Goal: Feedback & Contribution: Leave review/rating

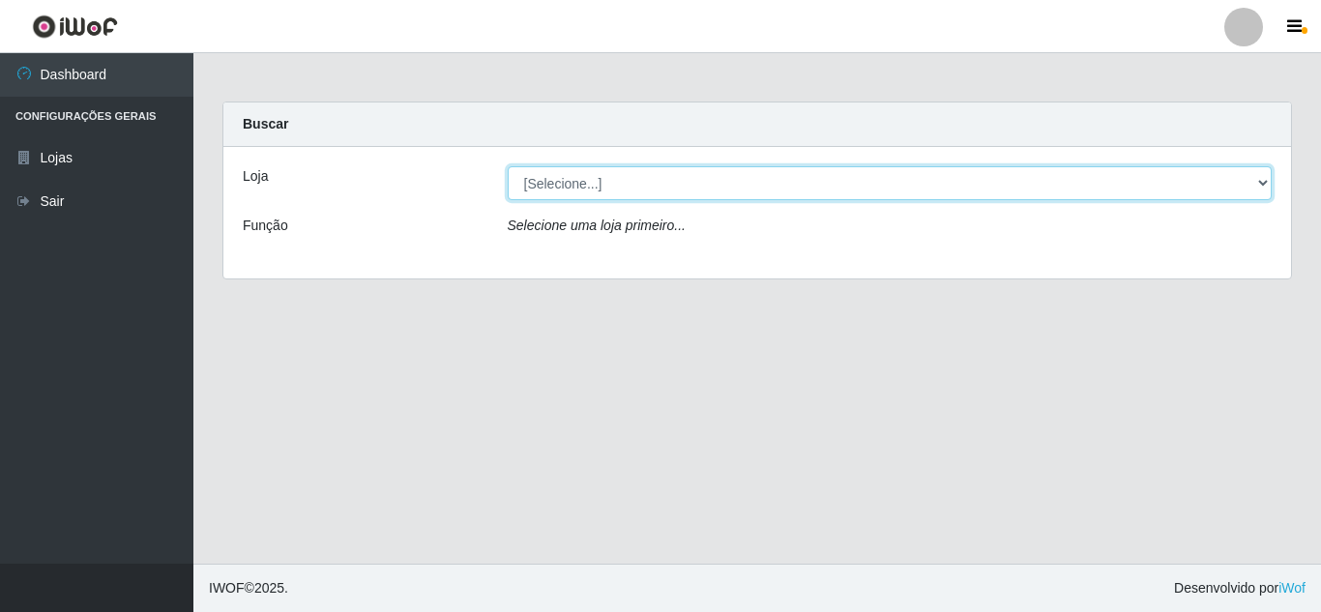
click at [1016, 174] on select "[Selecione...] Rede Compras Supermercados - LOJA 5" at bounding box center [890, 183] width 765 height 34
select select "397"
click at [508, 166] on select "[Selecione...] Rede Compras Supermercados - LOJA 5" at bounding box center [890, 183] width 765 height 34
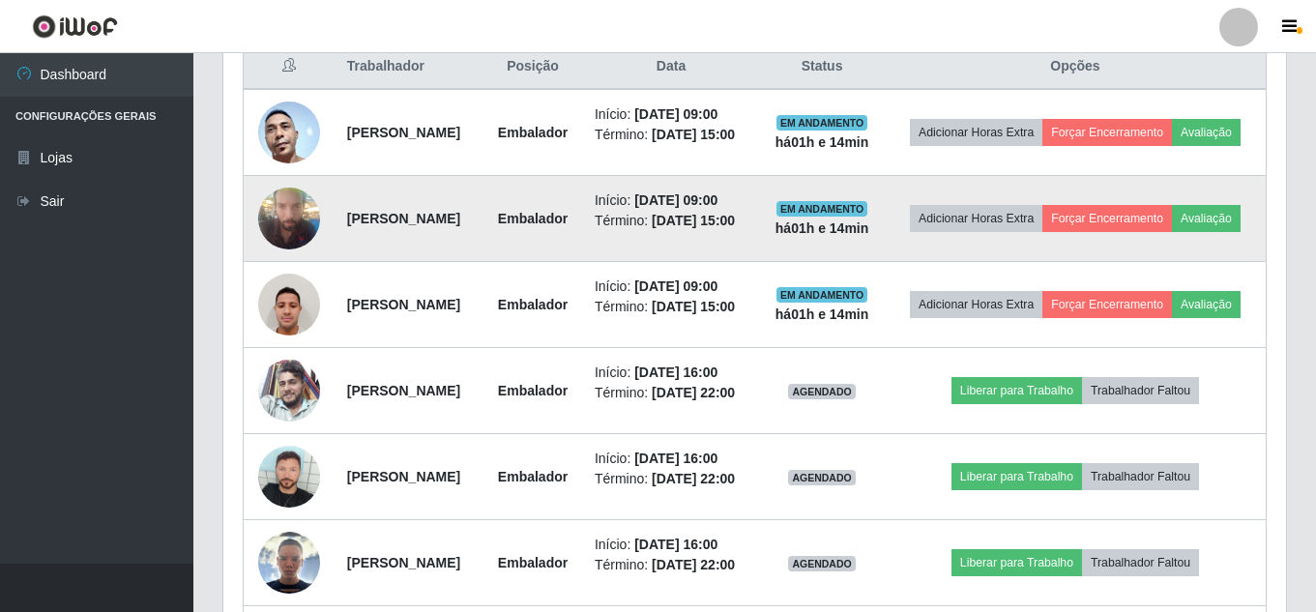
scroll to position [870, 0]
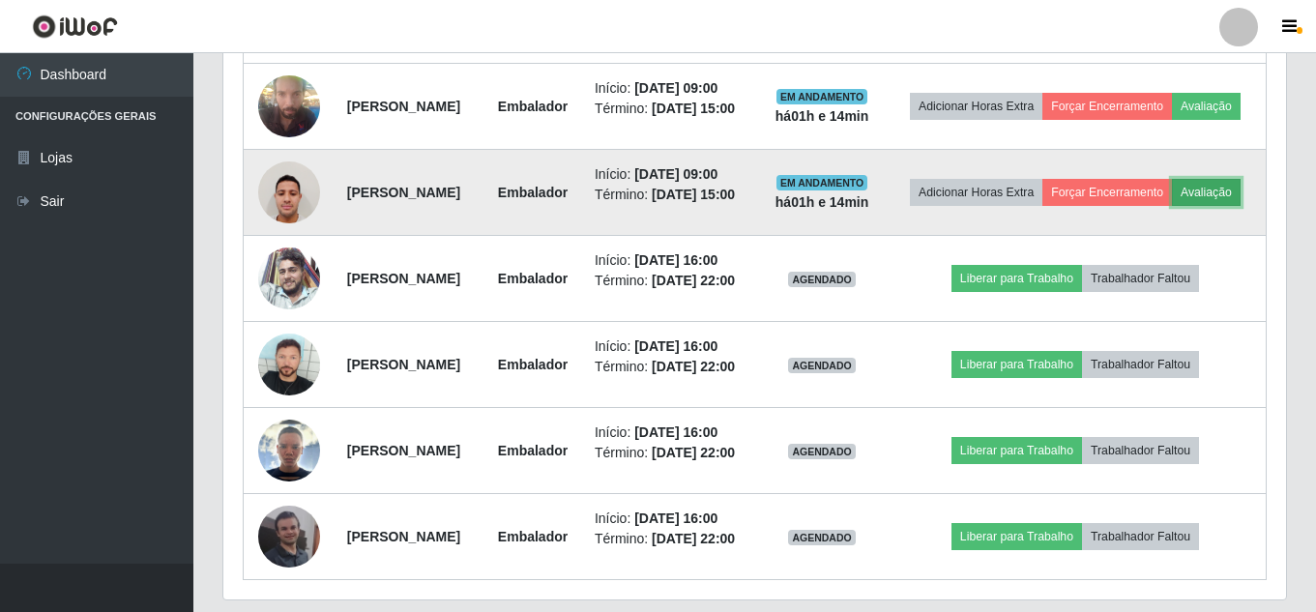
click at [1172, 206] on button "Avaliação" at bounding box center [1206, 192] width 69 height 27
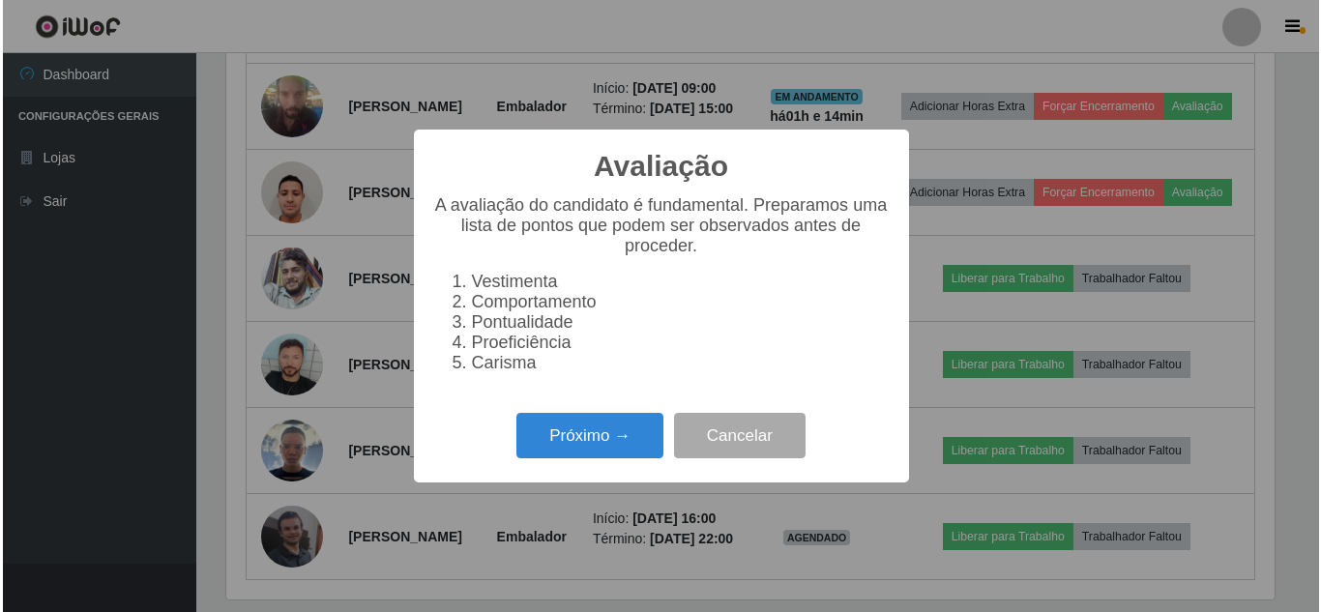
scroll to position [401, 1053]
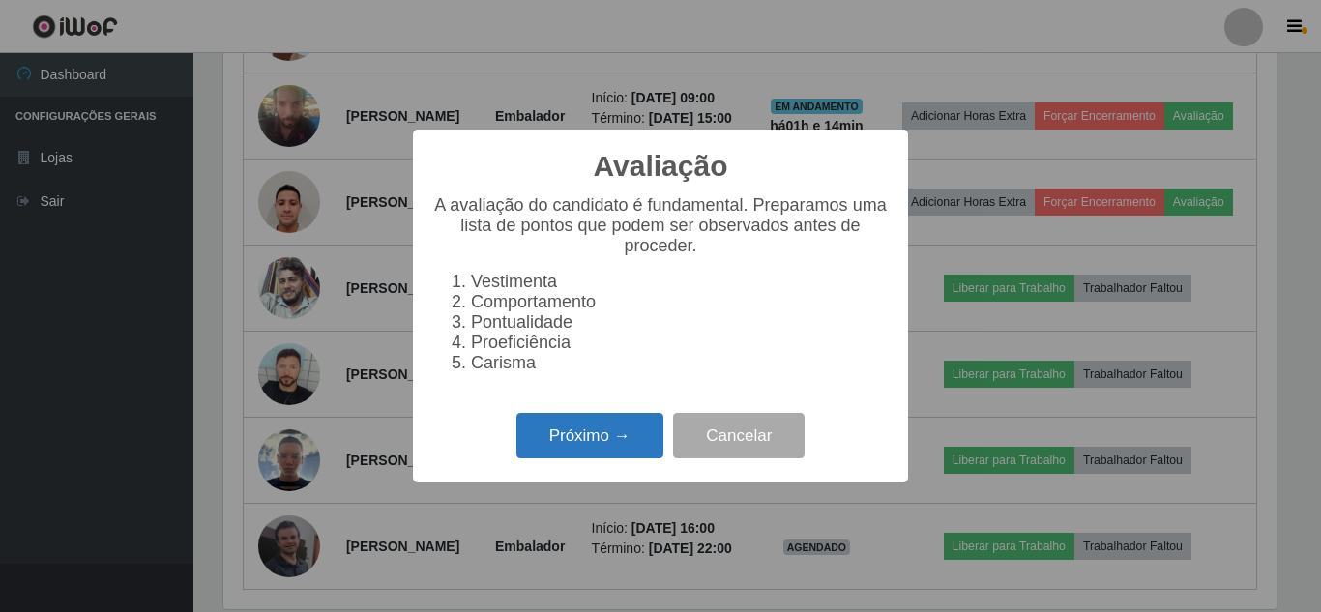
click at [607, 442] on button "Próximo →" at bounding box center [589, 435] width 147 height 45
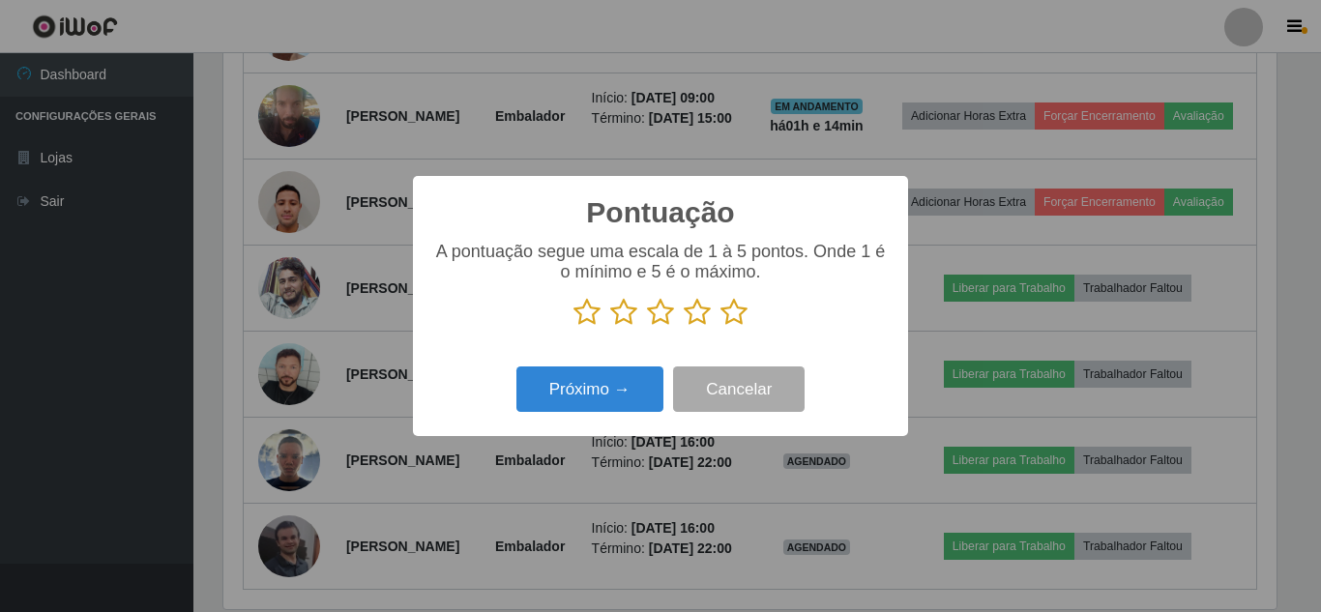
click at [724, 314] on icon at bounding box center [733, 312] width 27 height 29
click at [720, 327] on input "radio" at bounding box center [720, 327] width 0 height 0
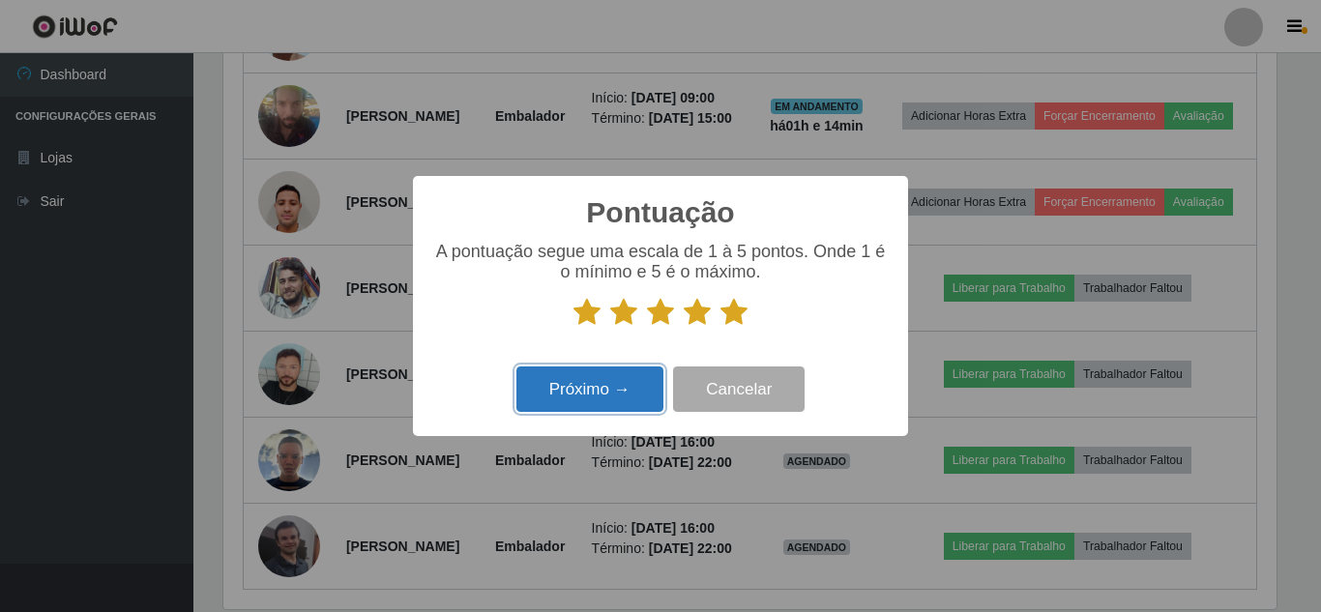
click at [638, 377] on button "Próximo →" at bounding box center [589, 388] width 147 height 45
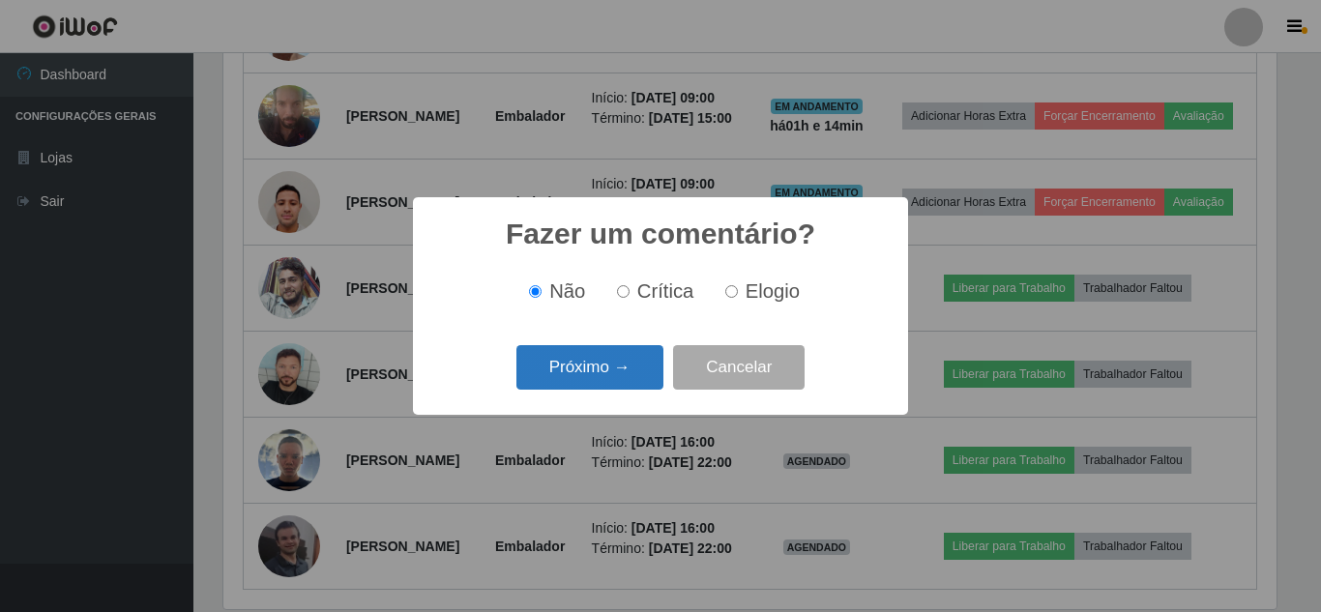
click at [636, 377] on button "Próximo →" at bounding box center [589, 367] width 147 height 45
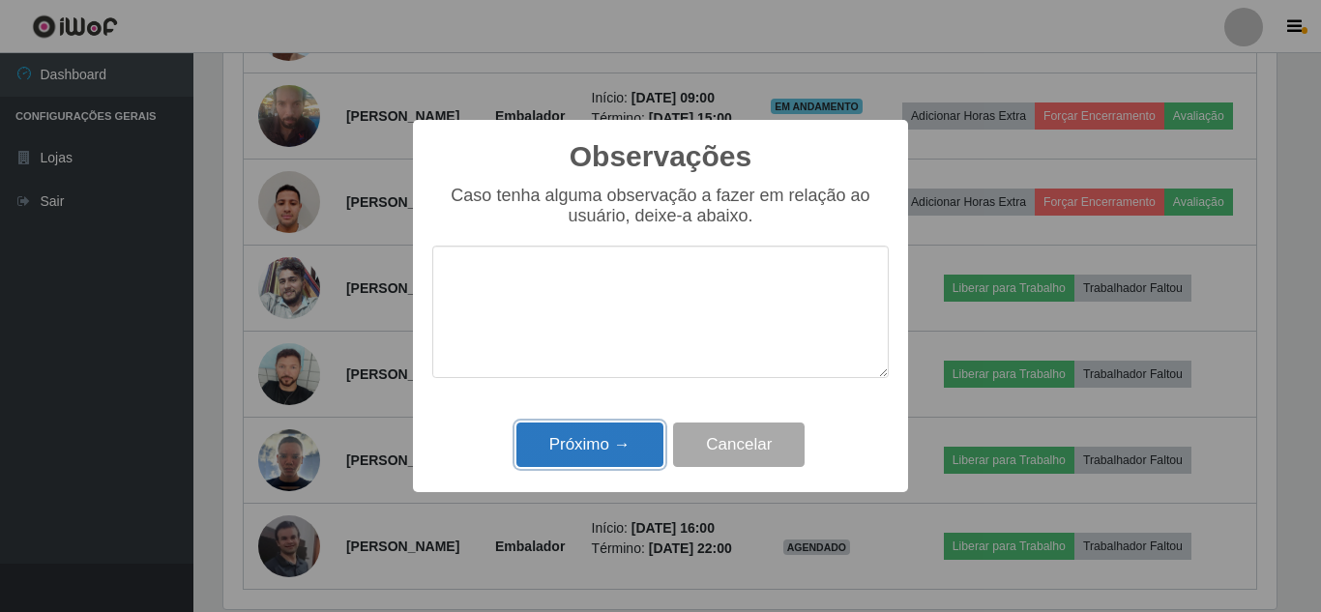
click at [599, 446] on button "Próximo →" at bounding box center [589, 445] width 147 height 45
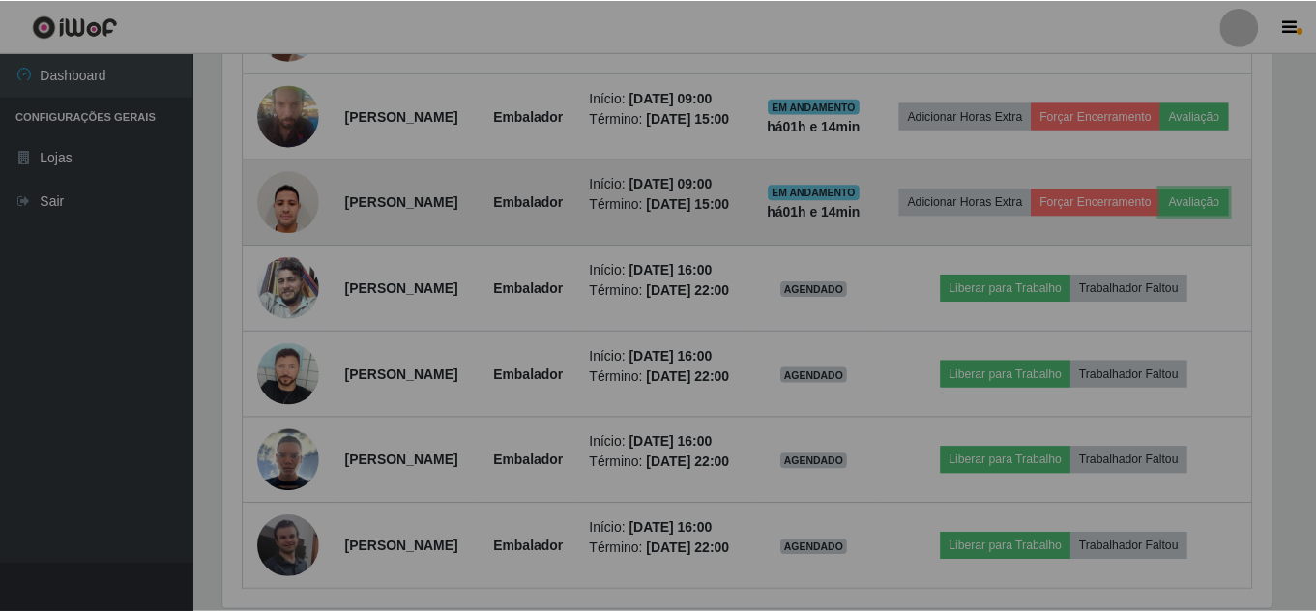
scroll to position [401, 1063]
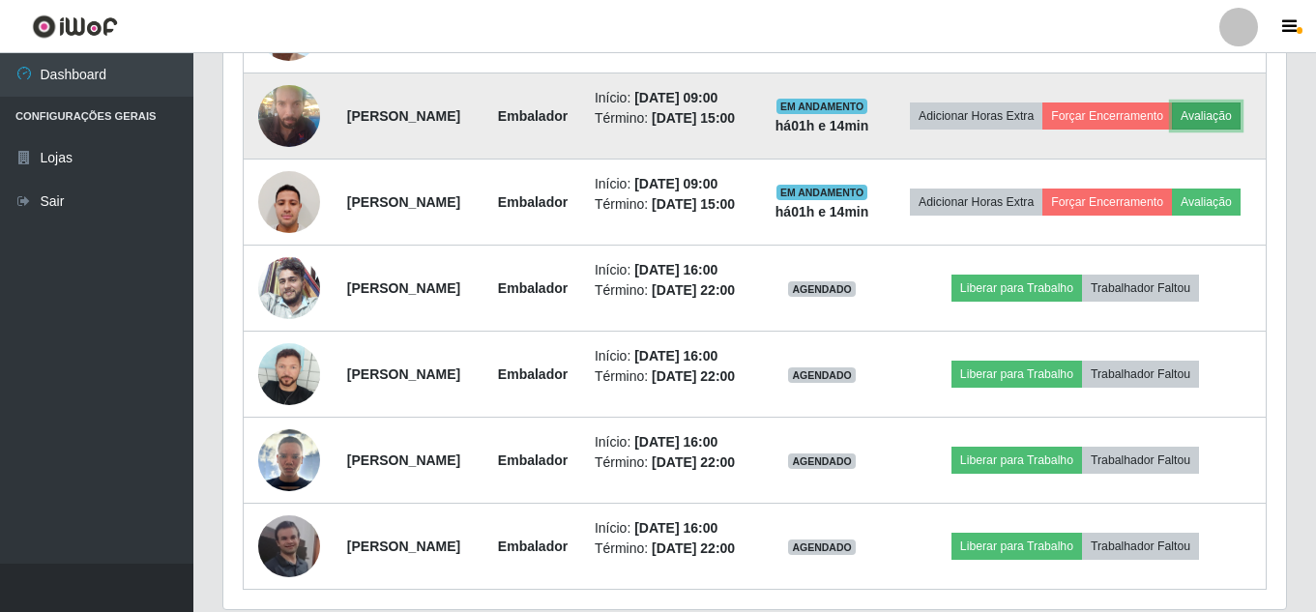
click at [1172, 130] on button "Avaliação" at bounding box center [1206, 115] width 69 height 27
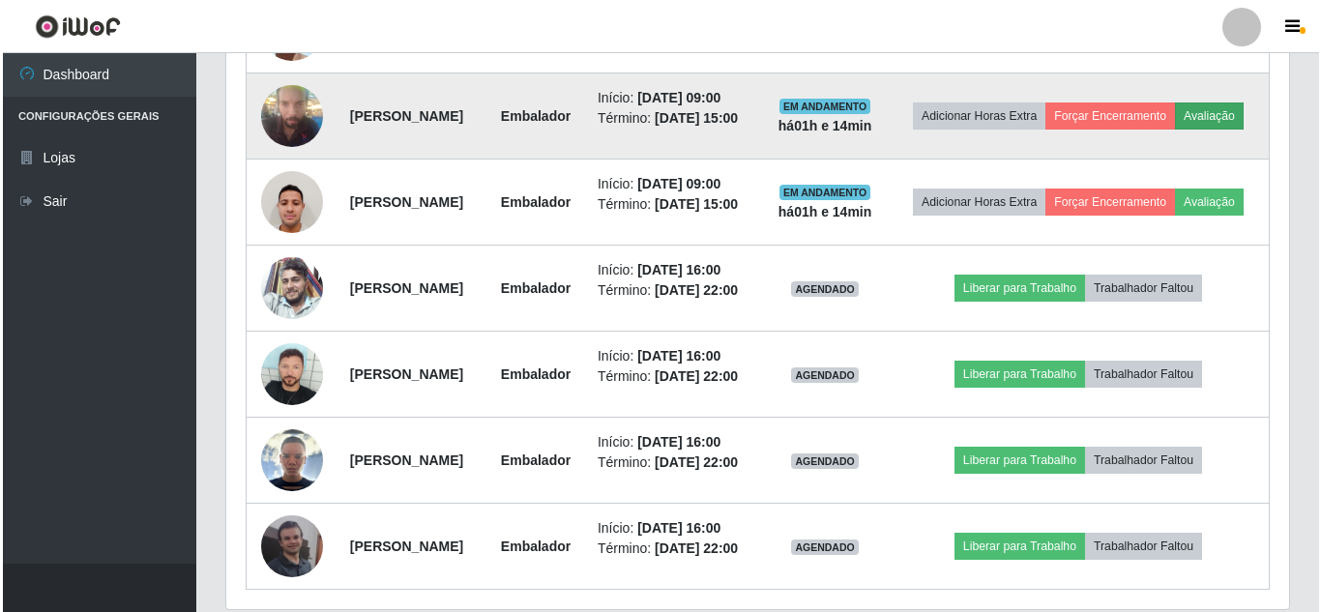
scroll to position [401, 1053]
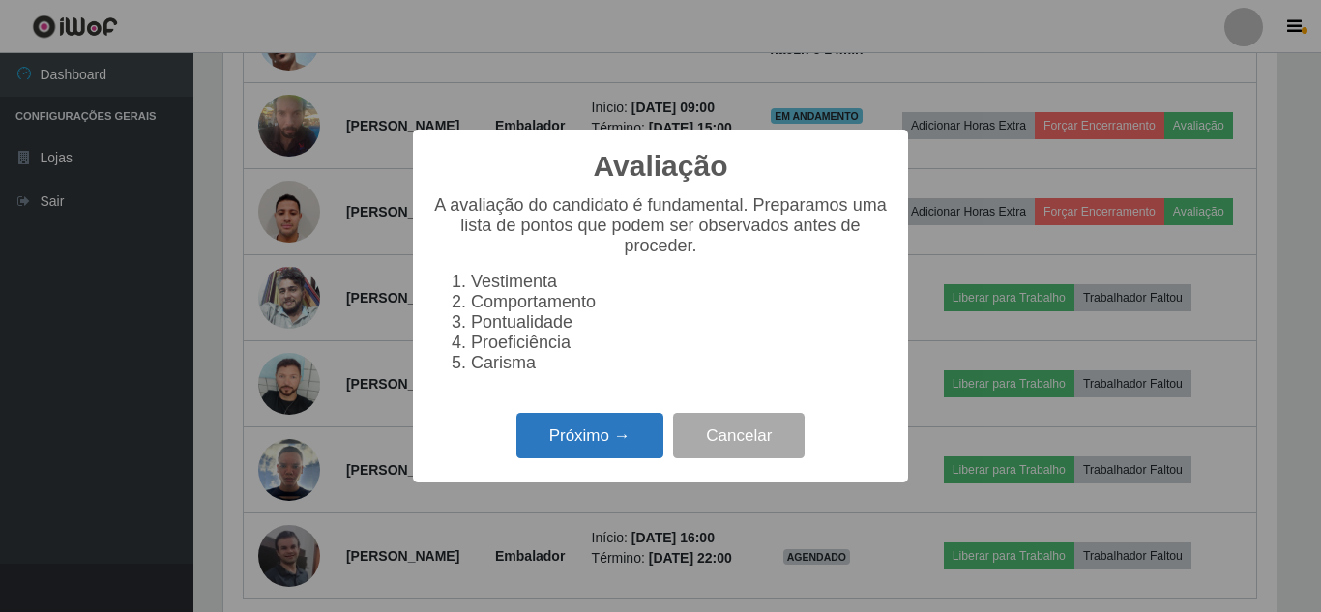
click at [621, 438] on button "Próximo →" at bounding box center [589, 435] width 147 height 45
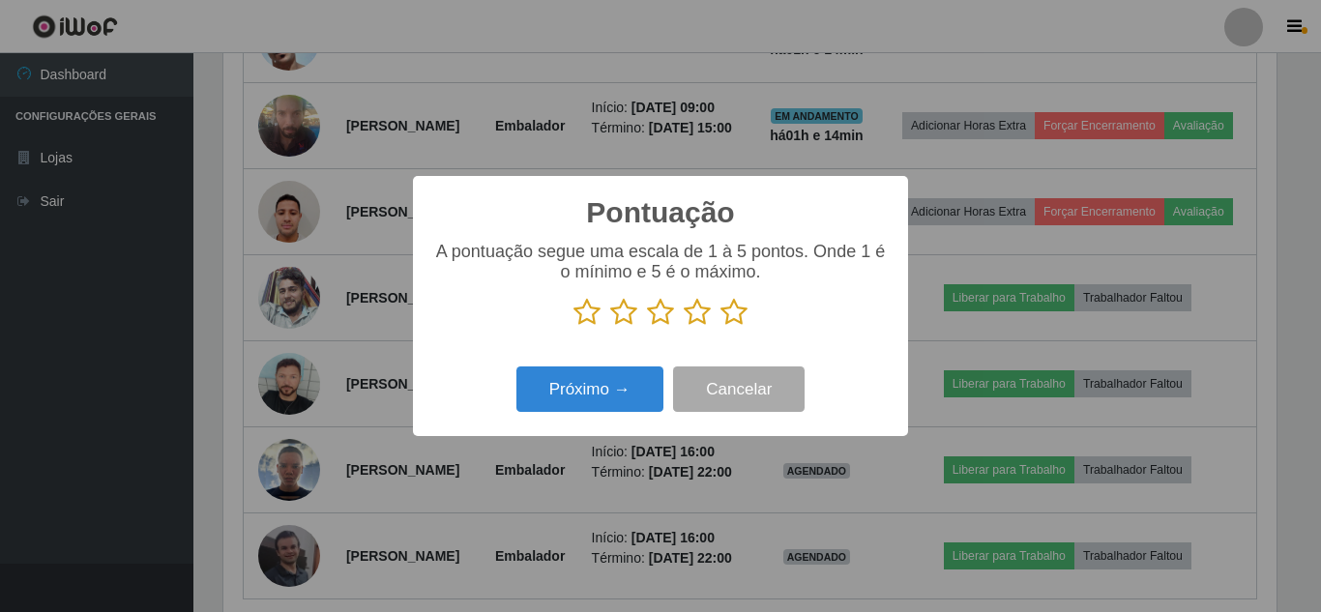
click at [739, 312] on icon at bounding box center [733, 312] width 27 height 29
click at [720, 327] on input "radio" at bounding box center [720, 327] width 0 height 0
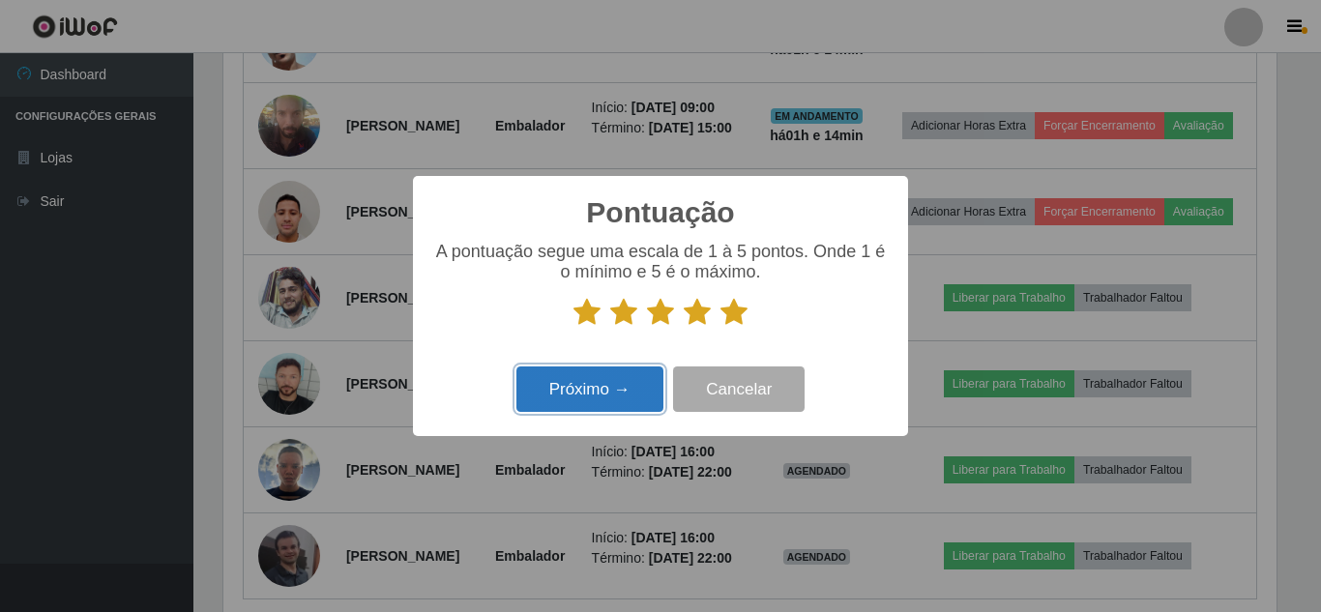
click at [603, 395] on button "Próximo →" at bounding box center [589, 388] width 147 height 45
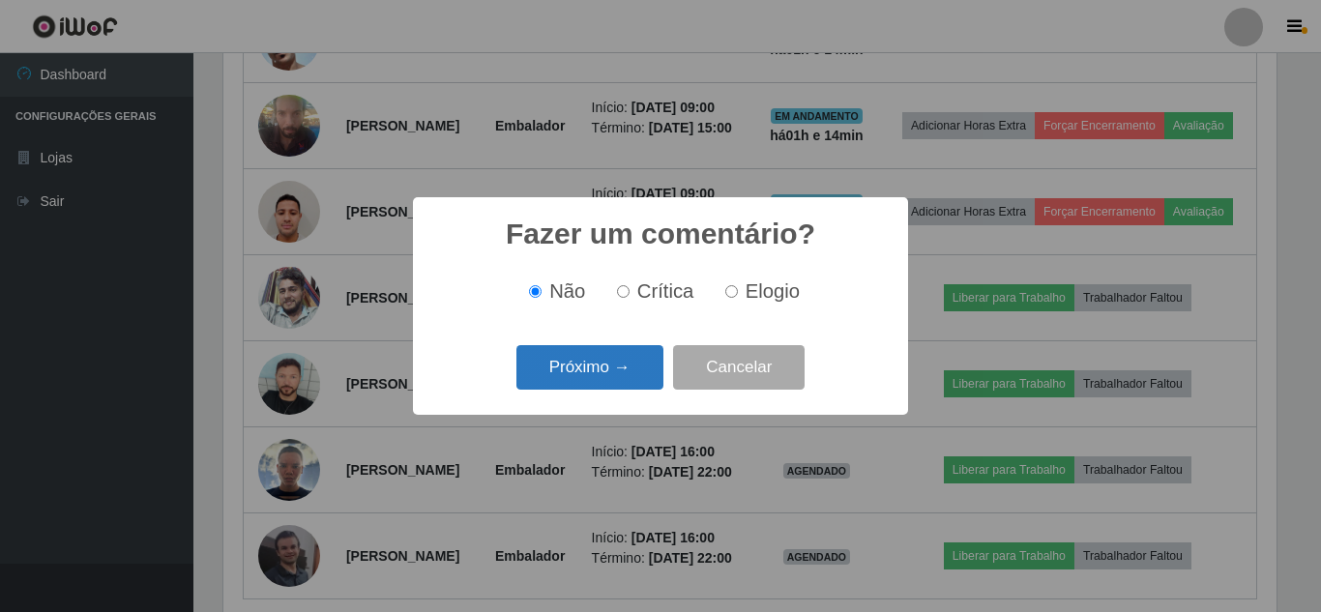
click at [609, 374] on button "Próximo →" at bounding box center [589, 367] width 147 height 45
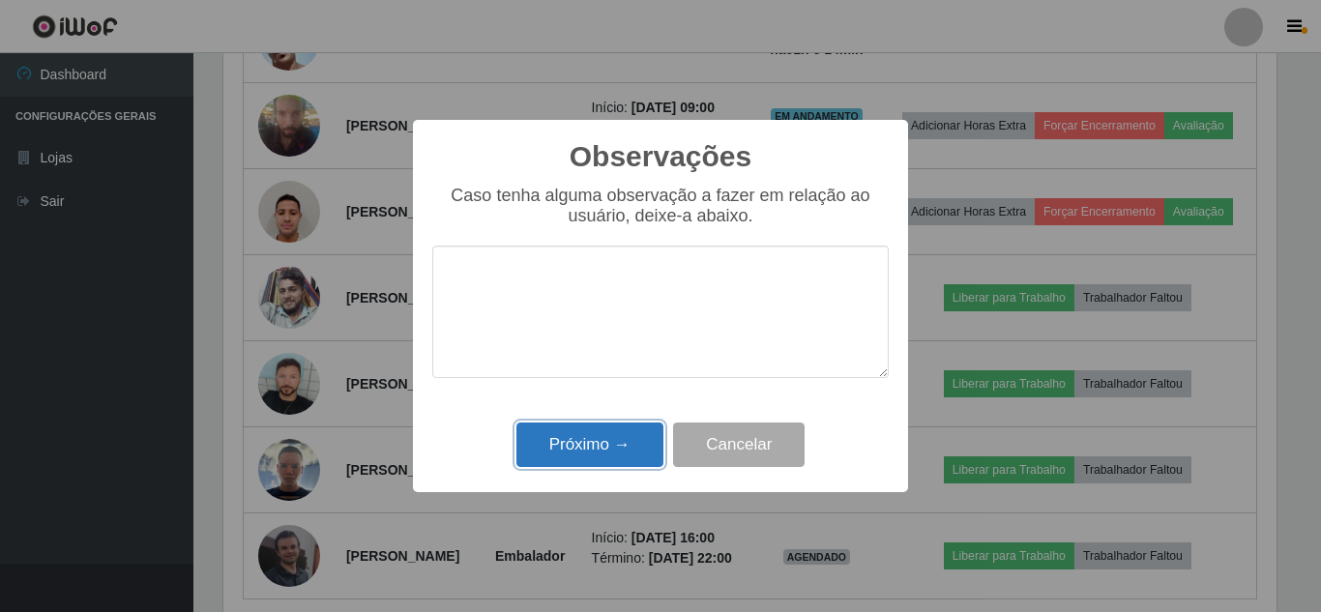
click at [590, 446] on button "Próximo →" at bounding box center [589, 445] width 147 height 45
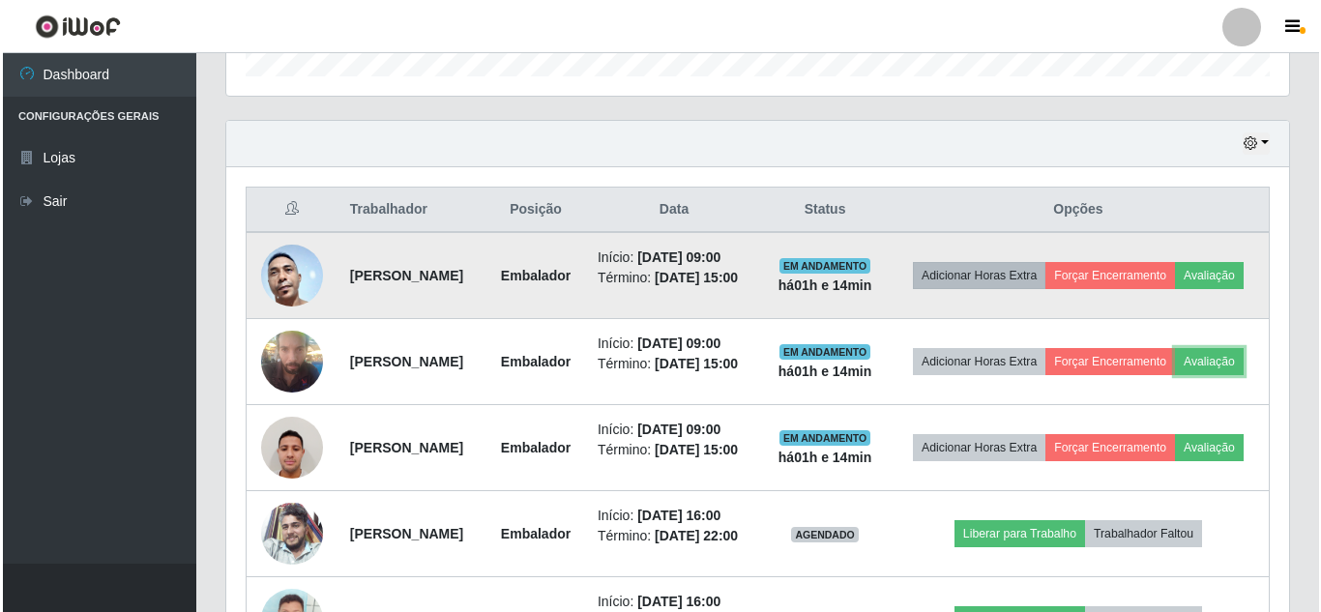
scroll to position [561, 0]
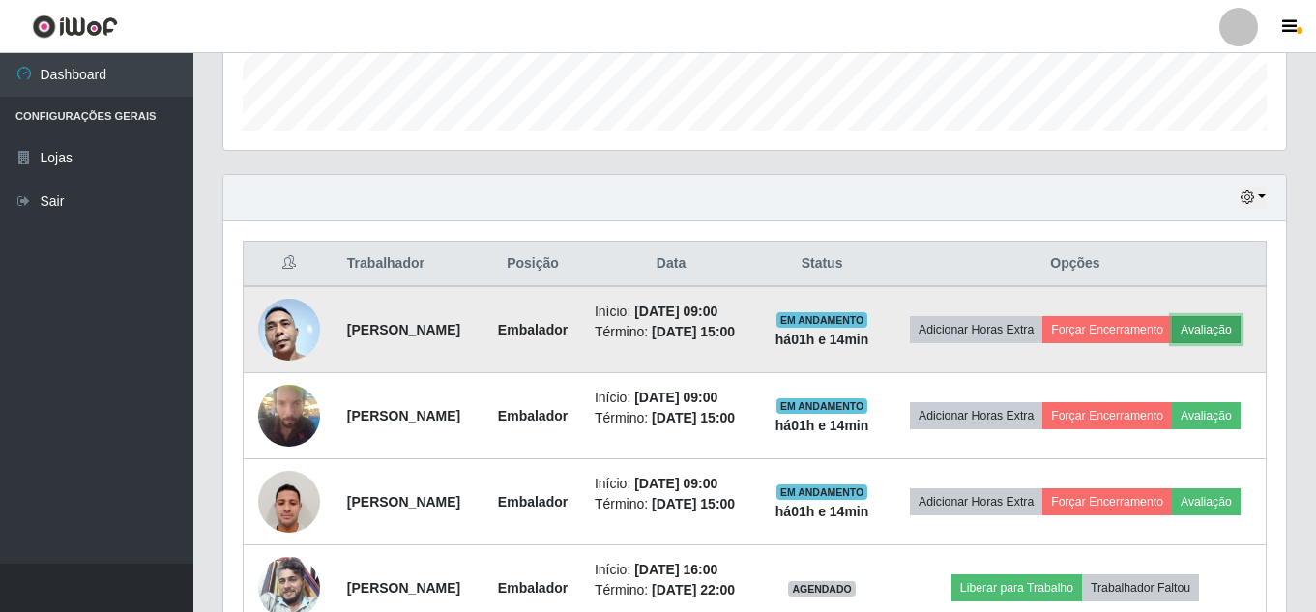
click at [1172, 343] on button "Avaliação" at bounding box center [1206, 329] width 69 height 27
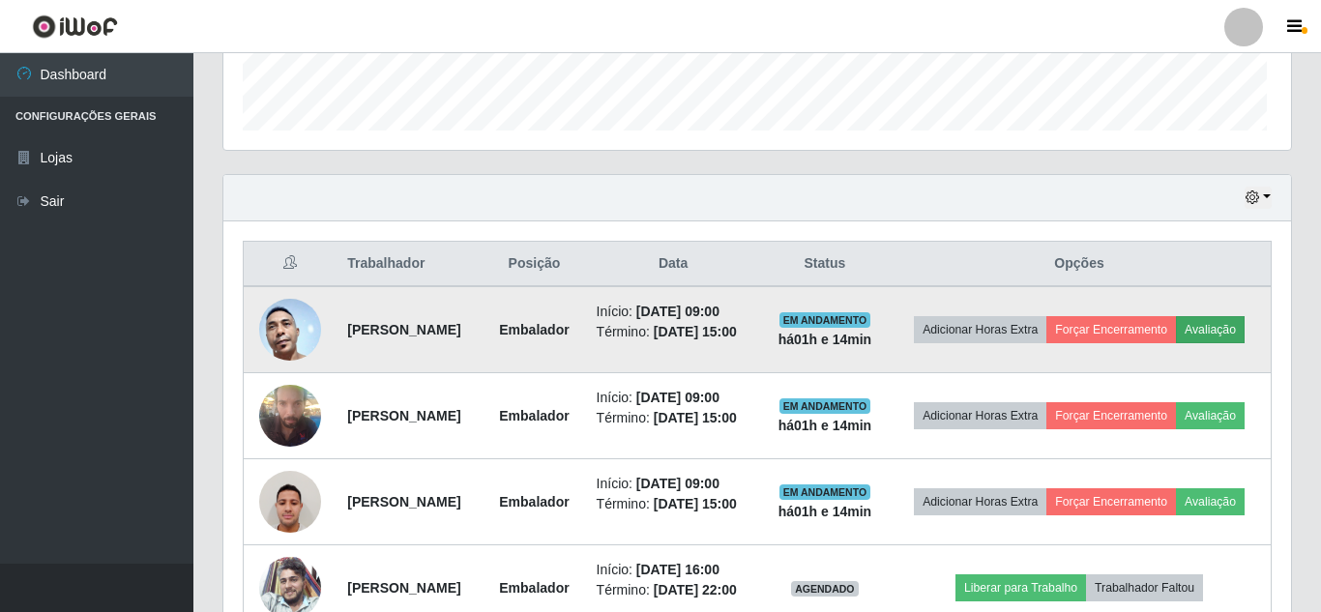
scroll to position [401, 1053]
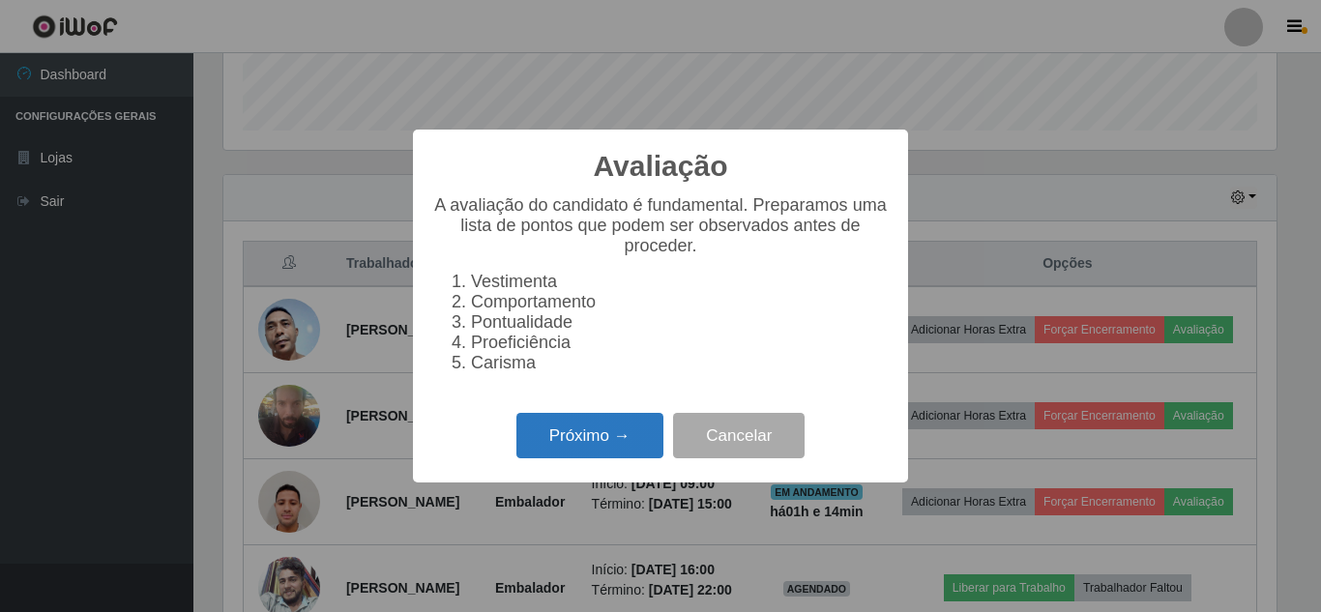
click at [638, 456] on button "Próximo →" at bounding box center [589, 435] width 147 height 45
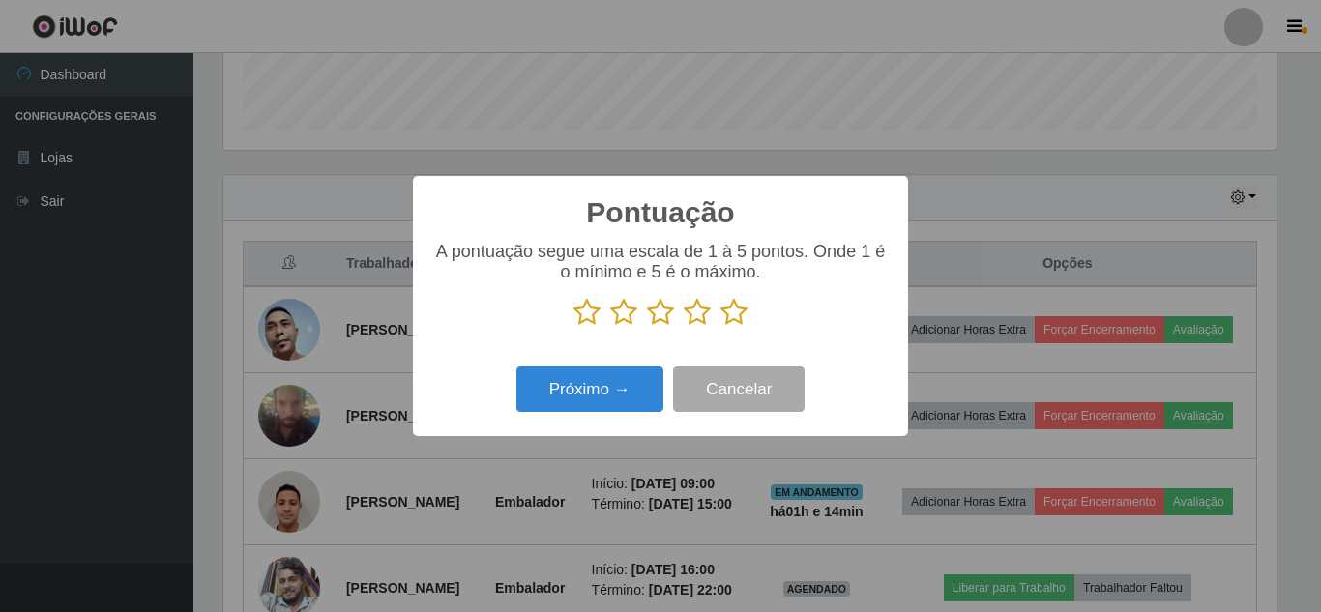
click at [740, 307] on icon at bounding box center [733, 312] width 27 height 29
click at [720, 327] on input "radio" at bounding box center [720, 327] width 0 height 0
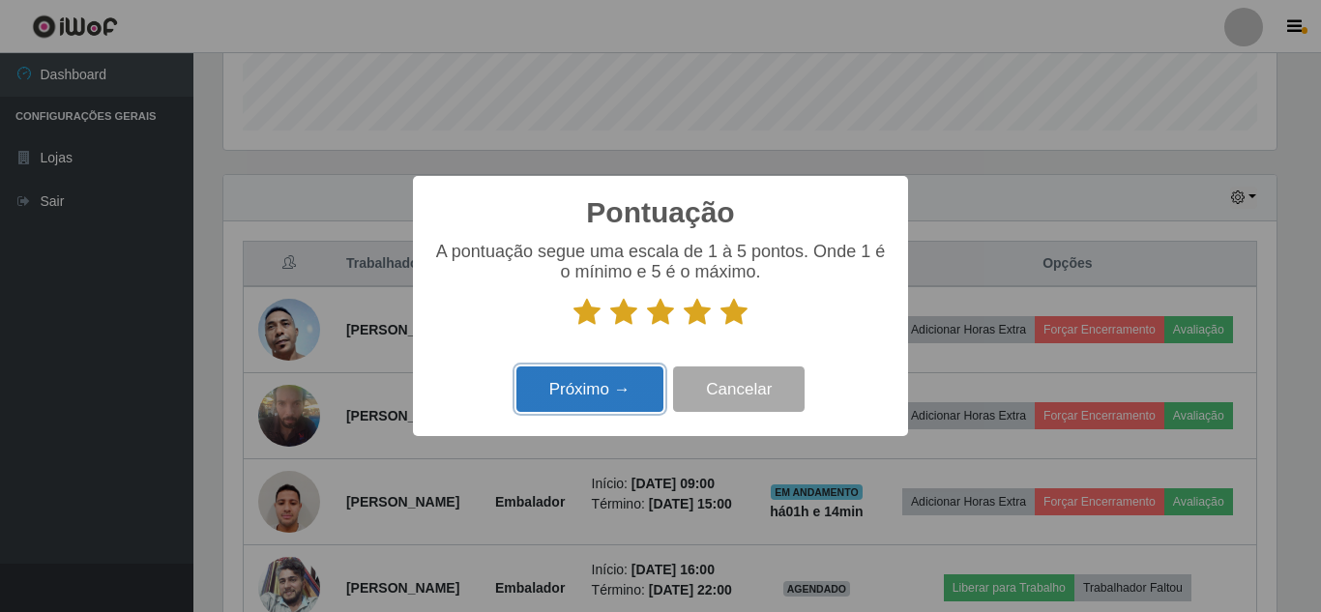
click at [631, 387] on button "Próximo →" at bounding box center [589, 388] width 147 height 45
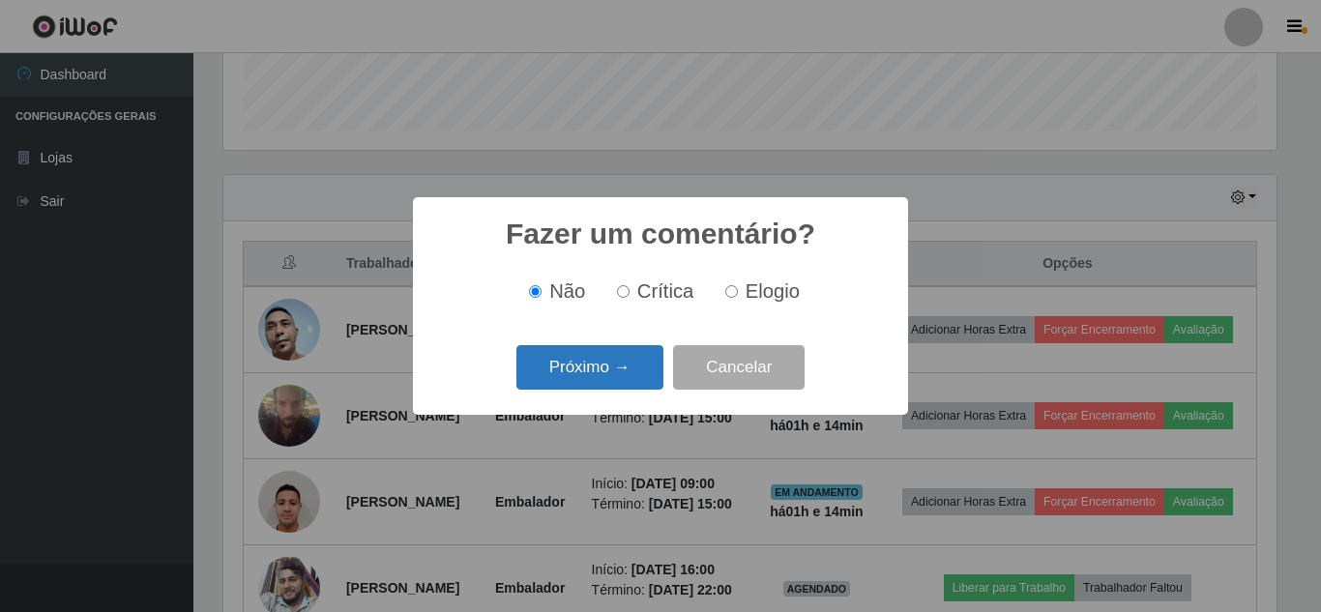
click at [630, 384] on button "Próximo →" at bounding box center [589, 367] width 147 height 45
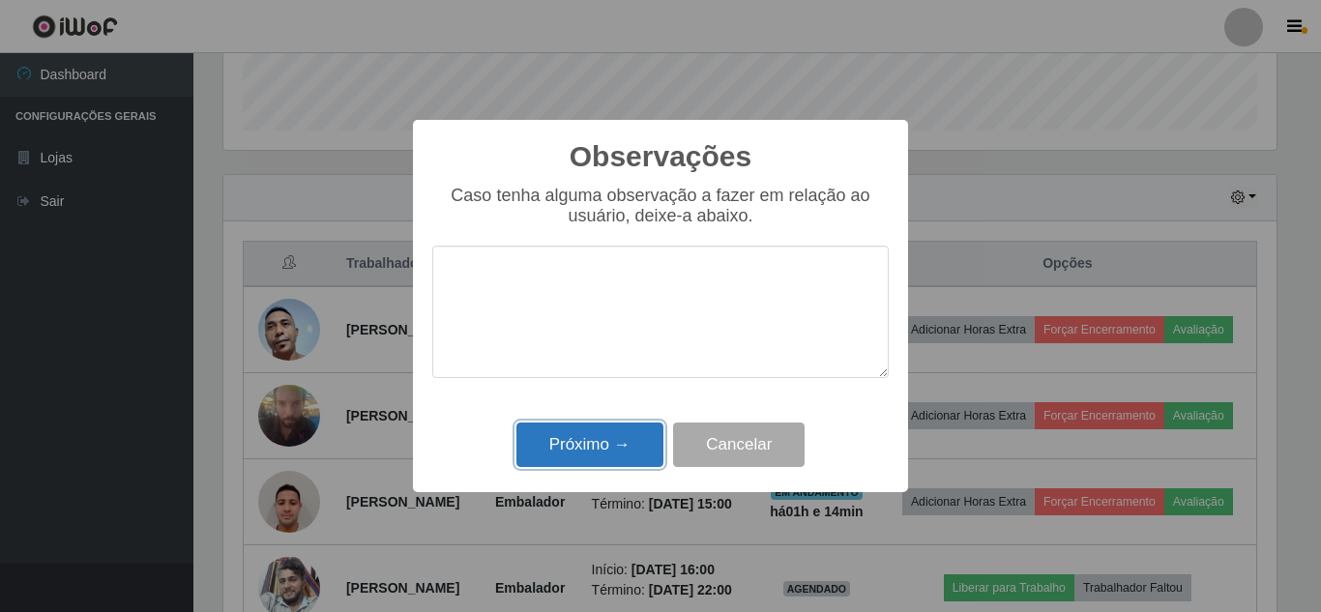
click at [626, 461] on button "Próximo →" at bounding box center [589, 445] width 147 height 45
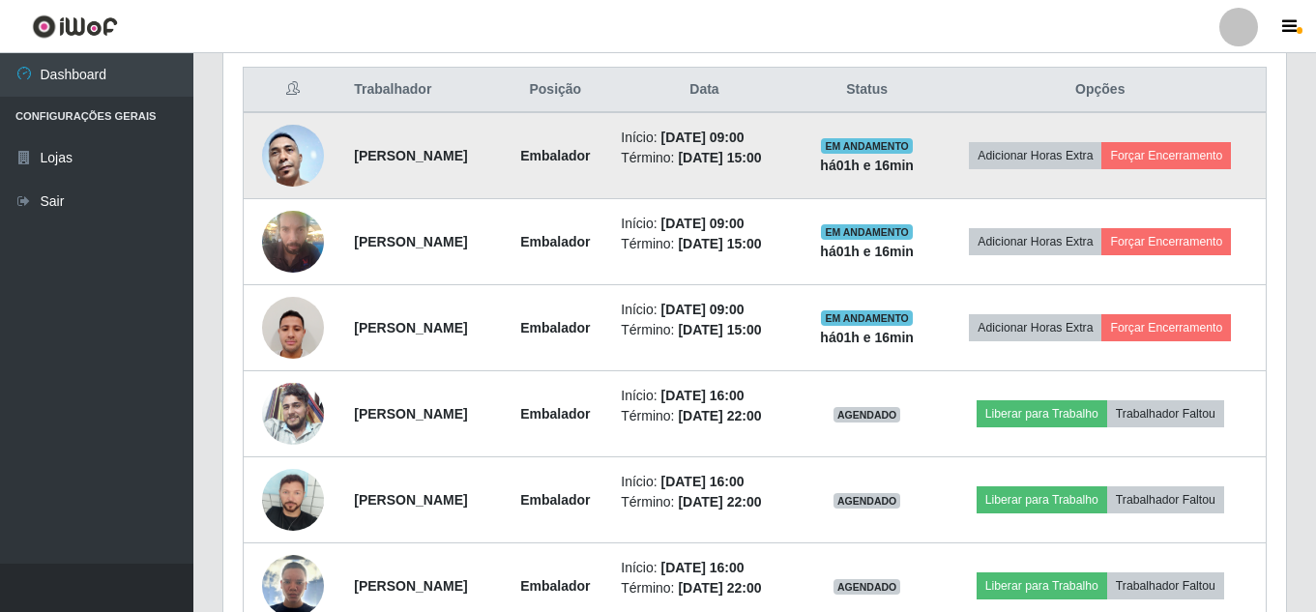
scroll to position [754, 0]
